Goal: Check status: Check status

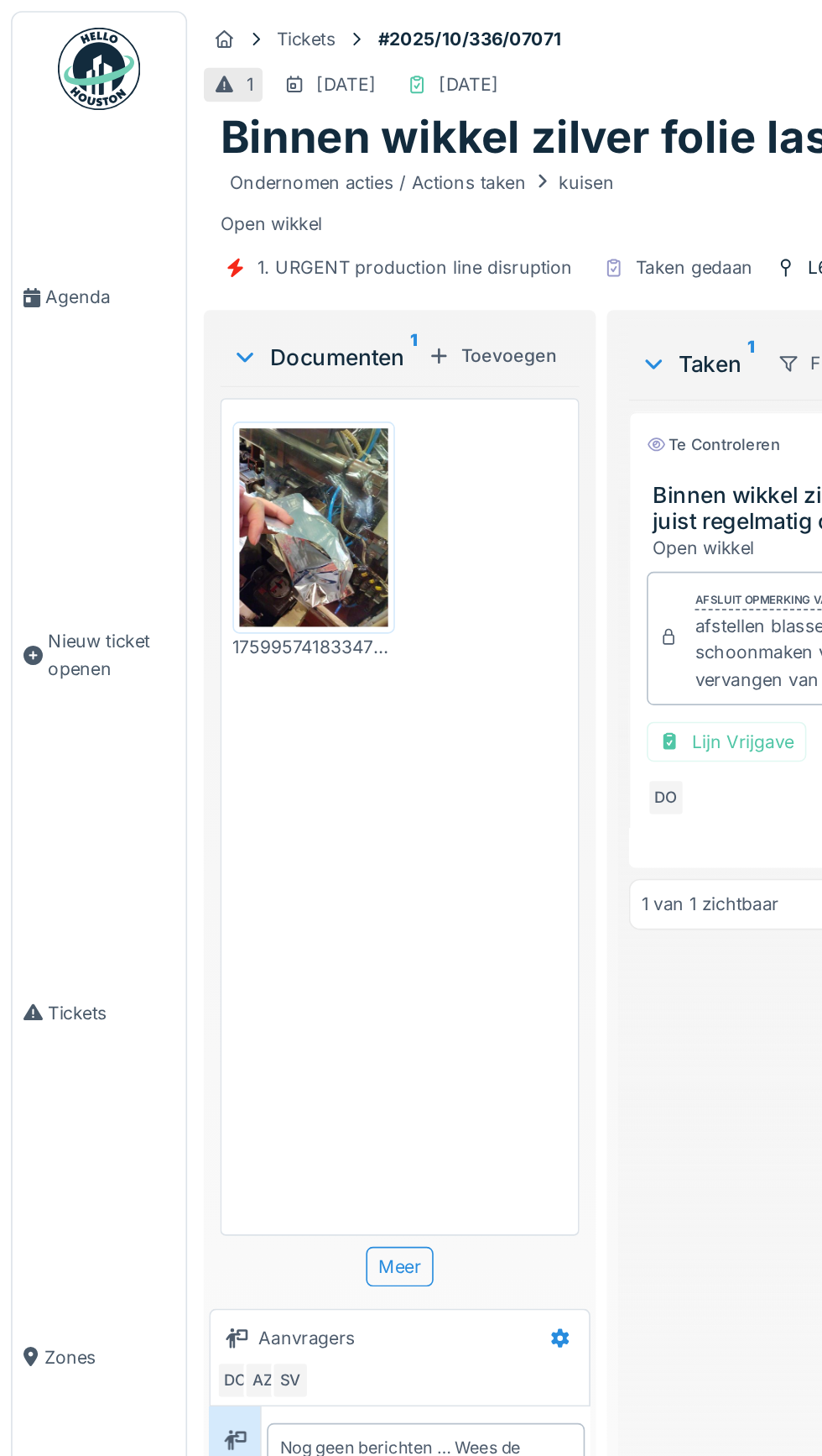
click at [52, 189] on span "Agenda" at bounding box center [67, 181] width 79 height 16
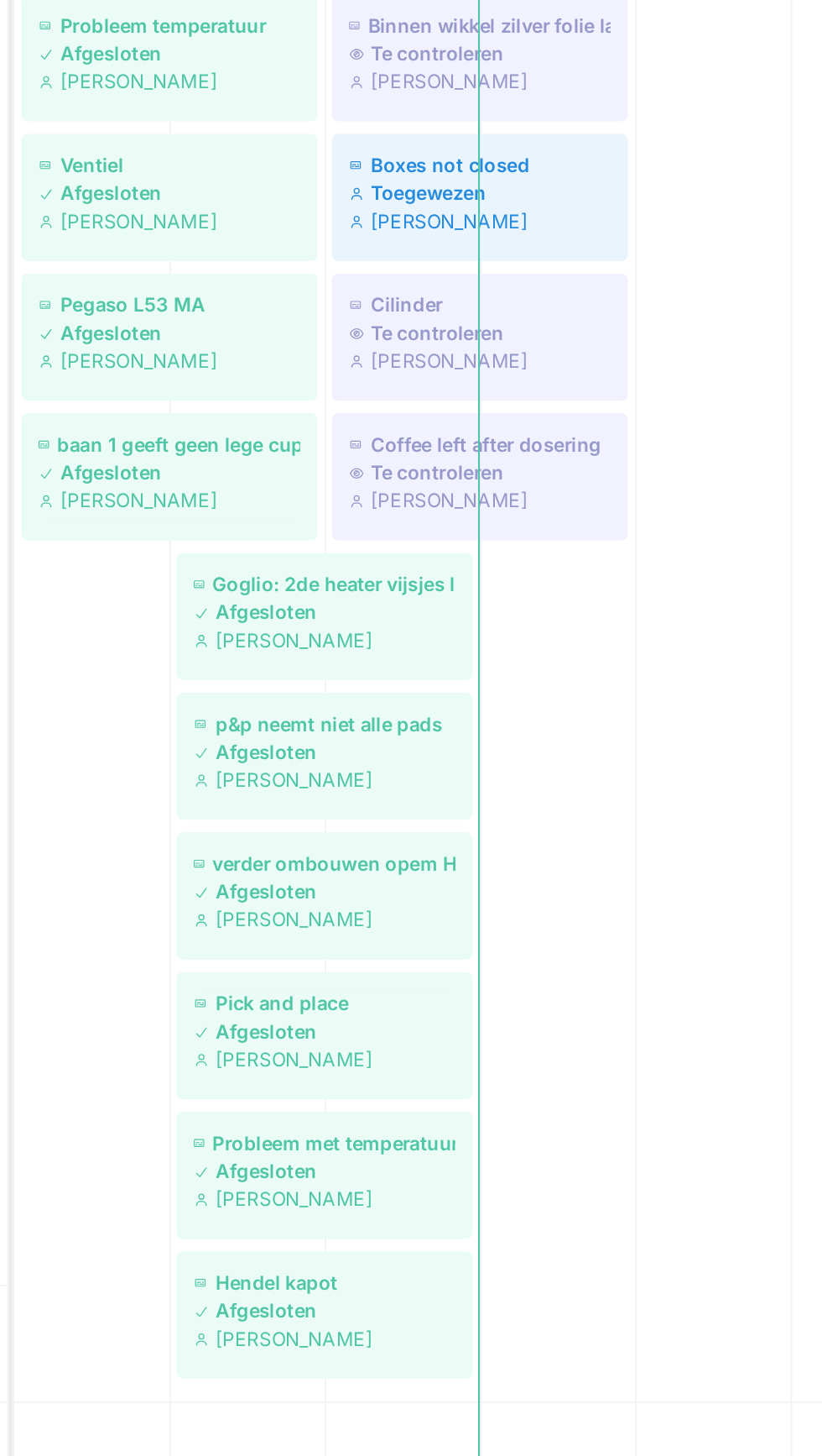
scroll to position [1254, 0]
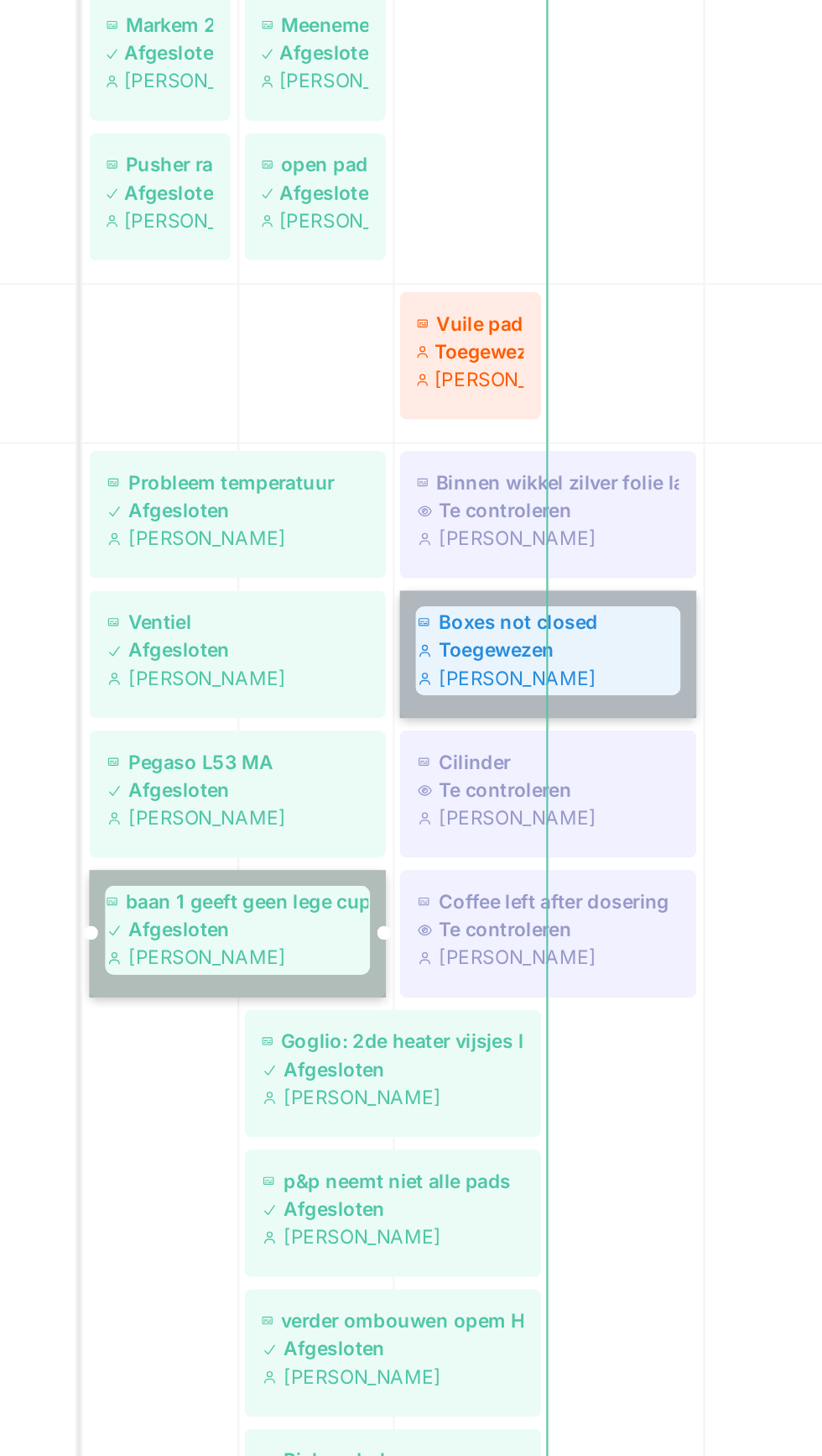
click at [486, 744] on link "Boxes not closed Toegewezen [PERSON_NAME]" at bounding box center [516, 759] width 143 height 61
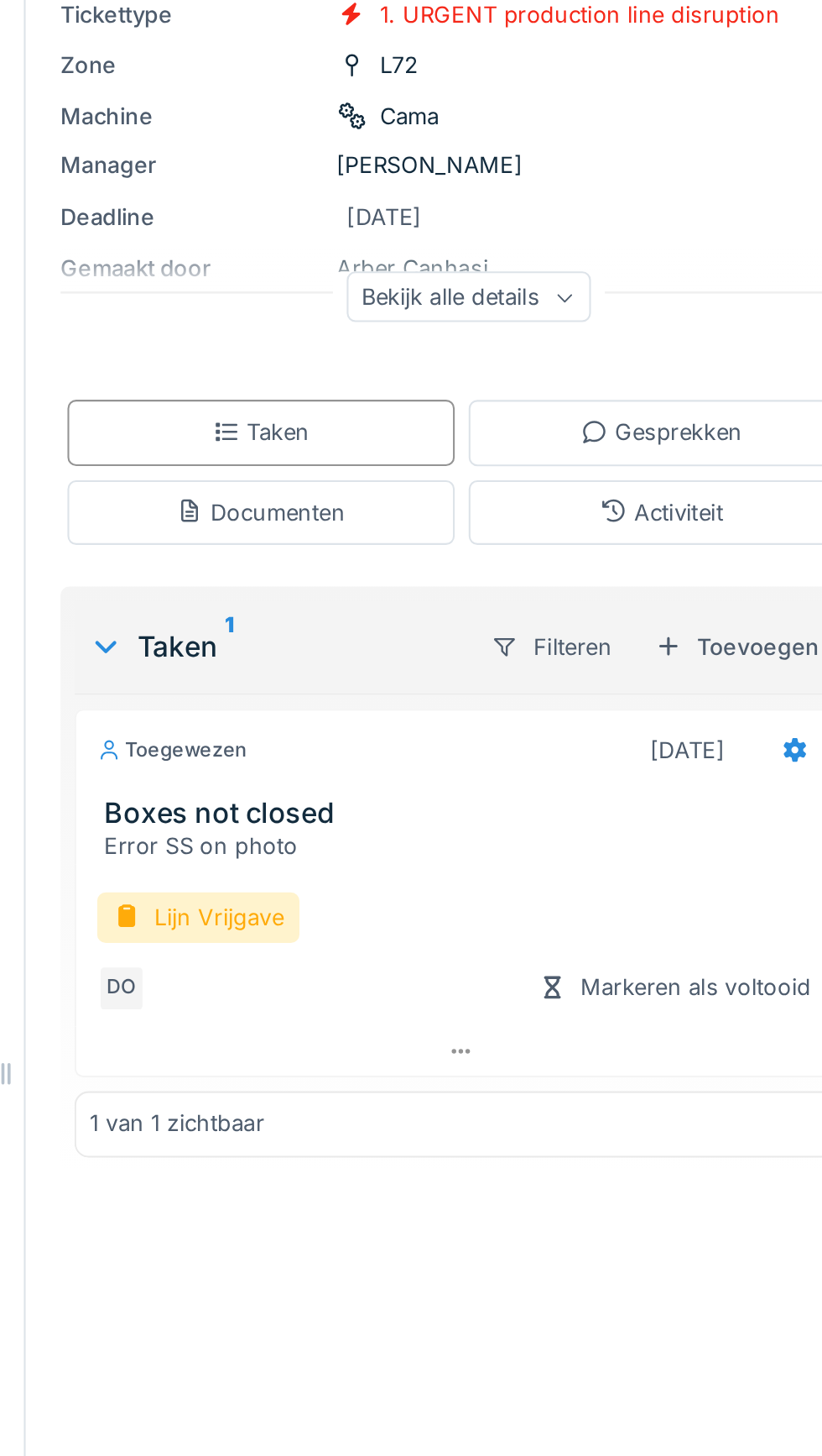
click at [533, 652] on div "Lijn Vrijgave" at bounding box center [522, 653] width 97 height 24
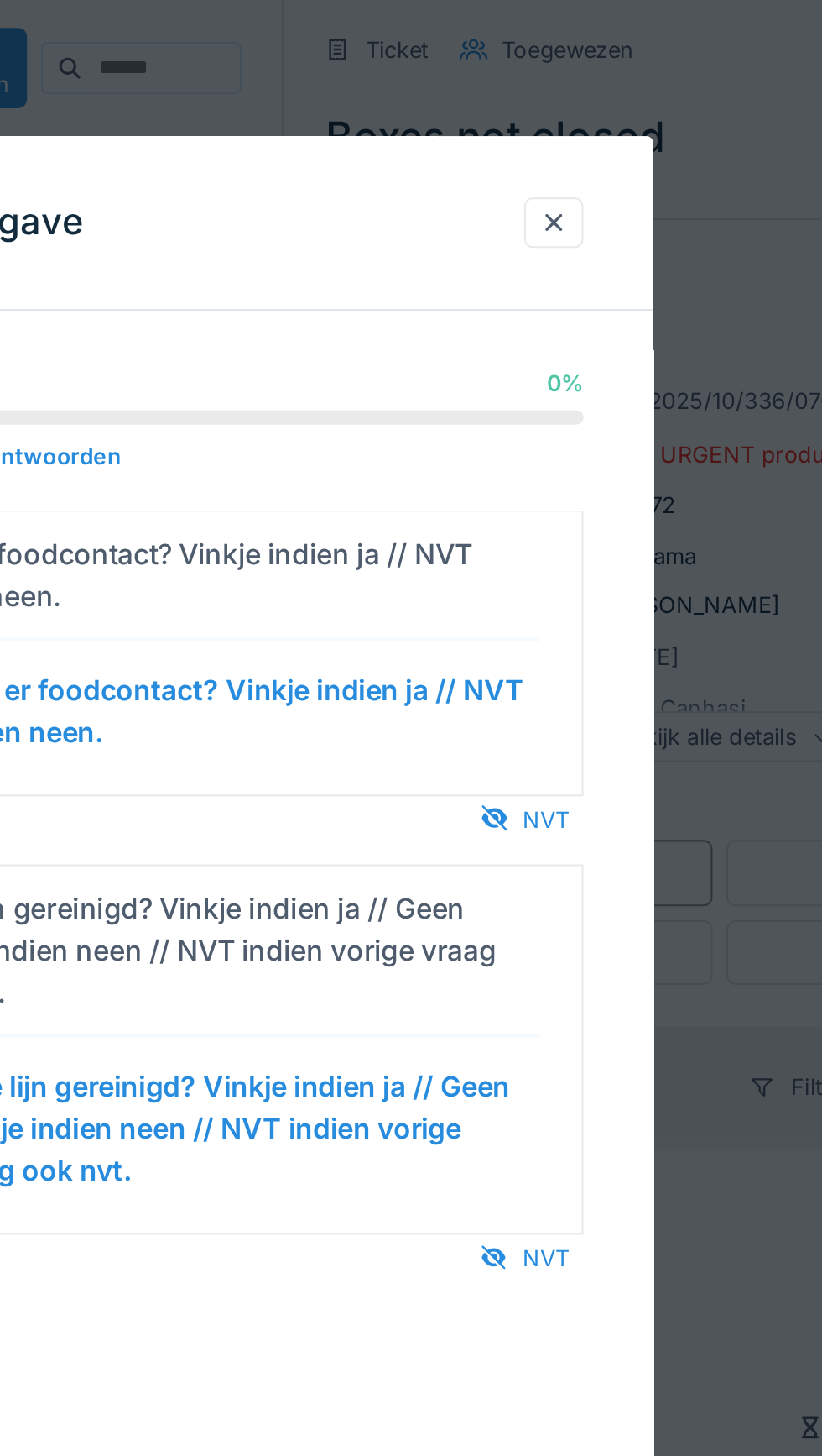
click at [565, 399] on div "NVT" at bounding box center [555, 394] width 57 height 23
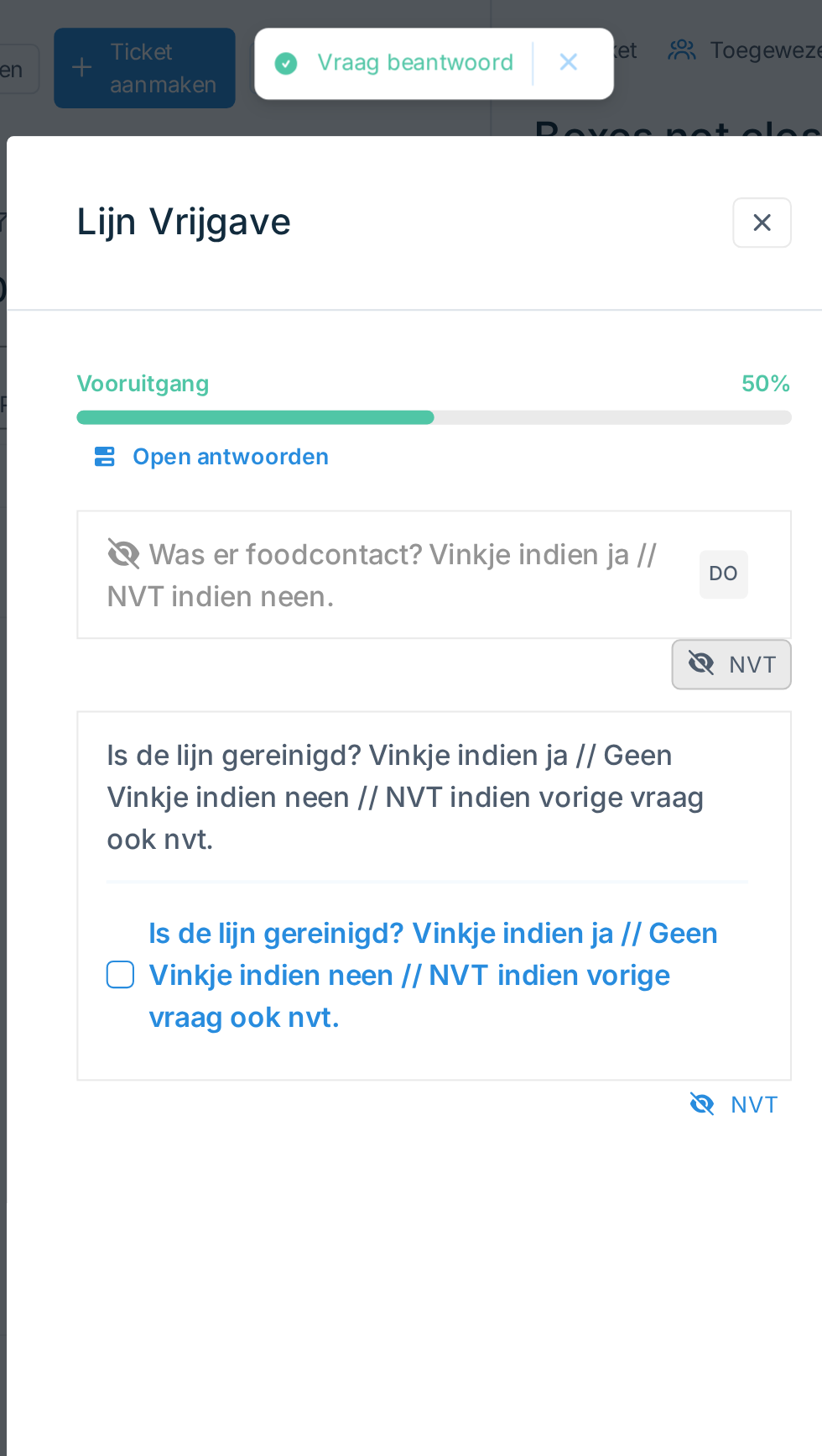
click at [554, 541] on div "NVT" at bounding box center [555, 531] width 57 height 23
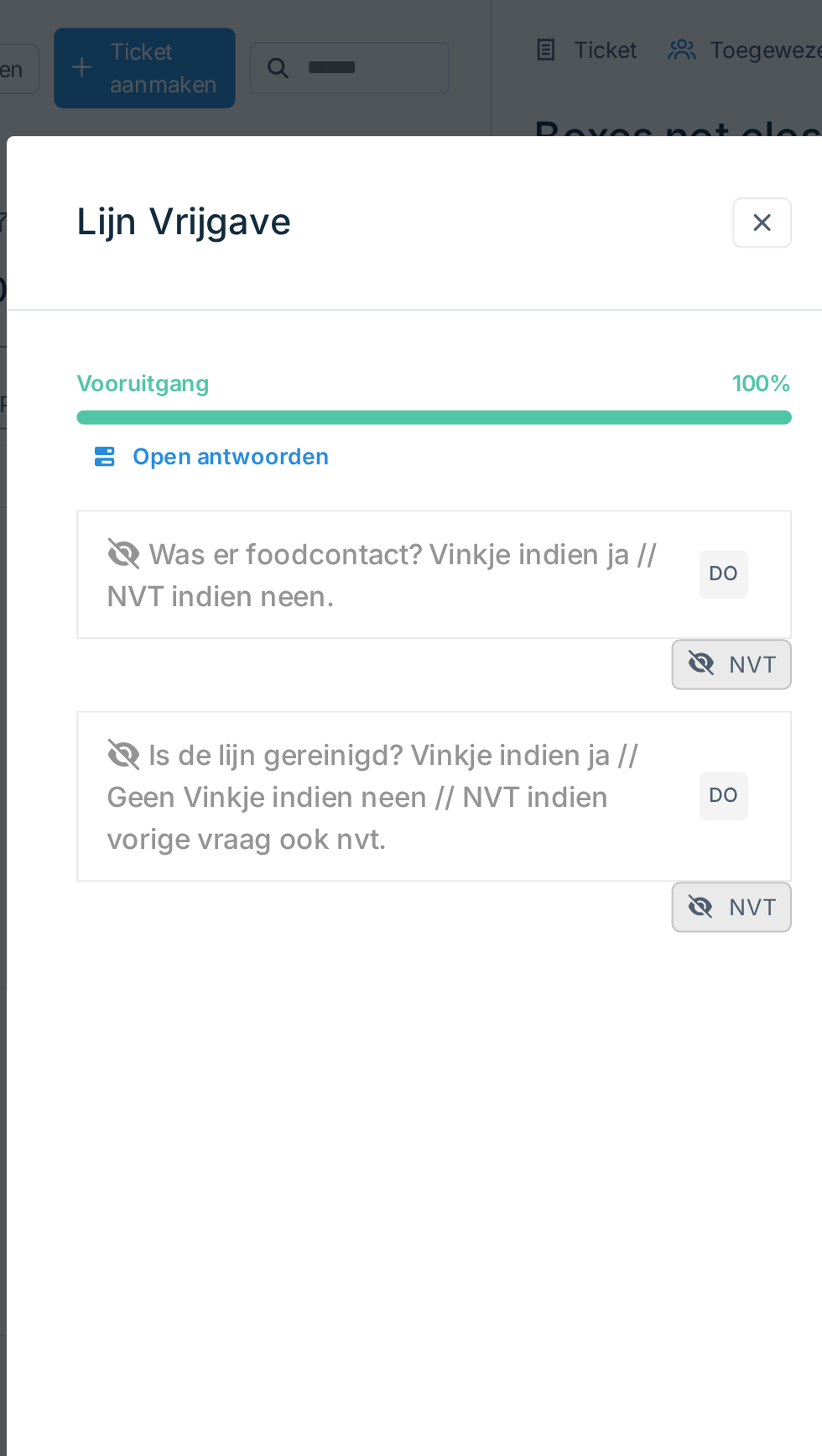
click at [571, 113] on div at bounding box center [568, 107] width 13 height 16
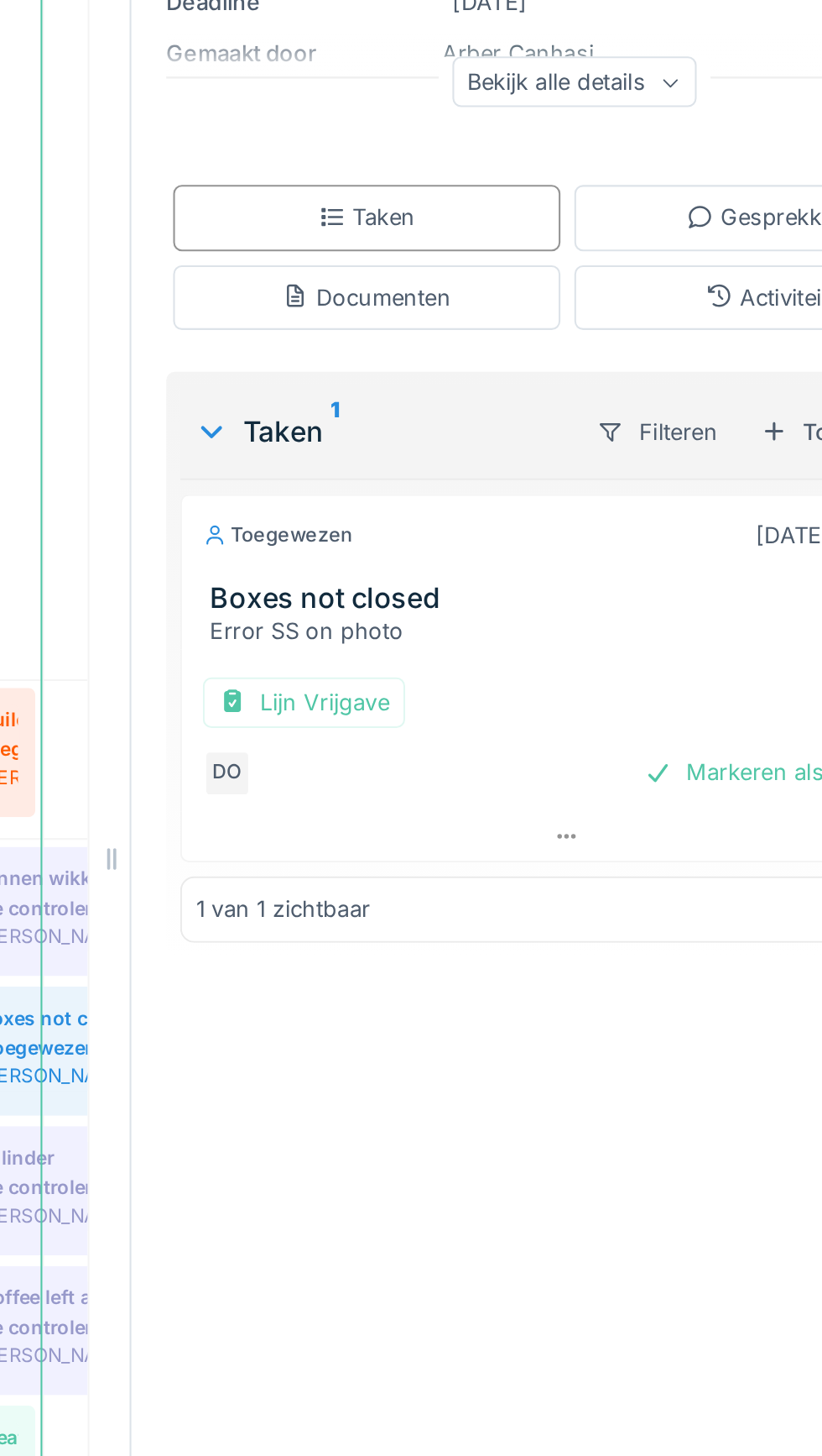
scroll to position [0, 15]
